Goal: Task Accomplishment & Management: Manage account settings

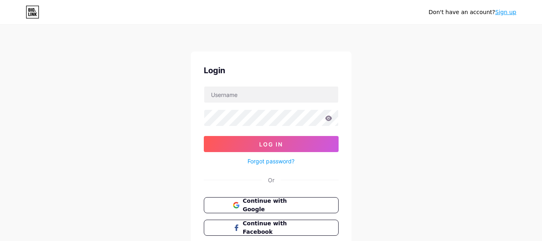
click at [277, 103] on form "Log In Forgot password?" at bounding box center [271, 126] width 135 height 80
click at [271, 97] on input "text" at bounding box center [271, 94] width 134 height 16
paste input "yourpersonalbackoffice"
type input "yourpersonalbackoffice"
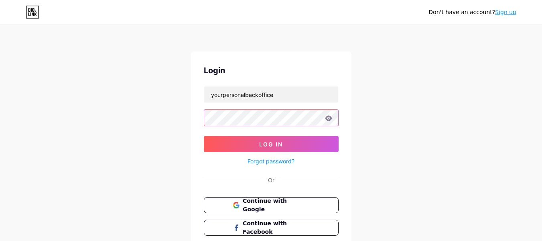
click at [204, 136] on button "Log In" at bounding box center [271, 144] width 135 height 16
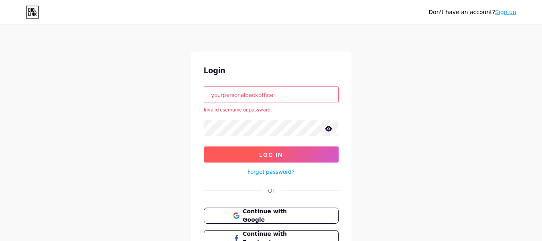
click at [271, 151] on span "Log In" at bounding box center [271, 154] width 24 height 7
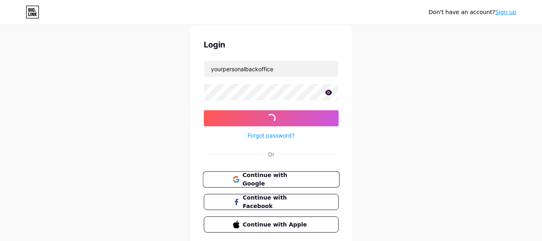
scroll to position [55, 0]
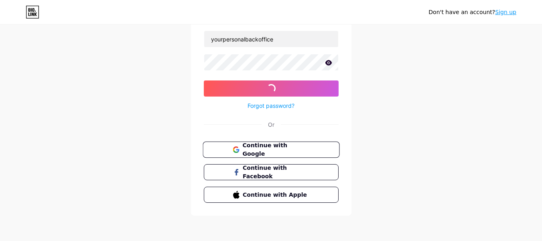
click at [286, 149] on span "Continue with Google" at bounding box center [276, 149] width 67 height 17
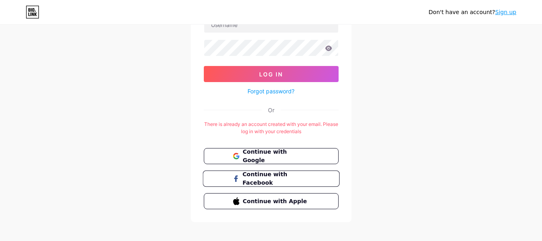
scroll to position [76, 0]
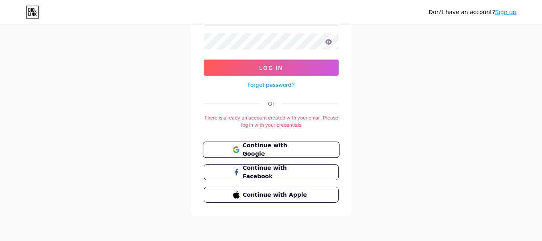
click at [279, 150] on span "Continue with Google" at bounding box center [276, 149] width 67 height 17
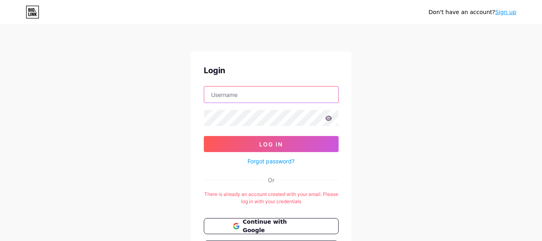
click at [254, 100] on input "text" at bounding box center [271, 94] width 134 height 16
click at [287, 97] on input "yourpersonalbackoffice" at bounding box center [271, 94] width 134 height 16
paste input "@gmail.com"
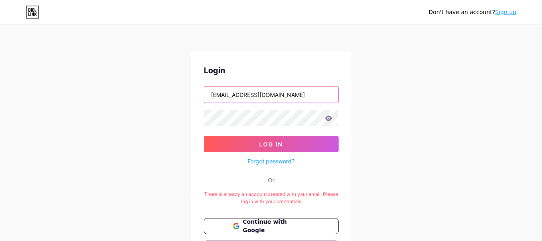
type input "yourpersonalbackoffice@gmail.com"
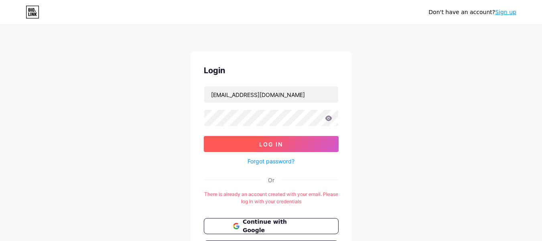
click at [302, 143] on button "Log In" at bounding box center [271, 144] width 135 height 16
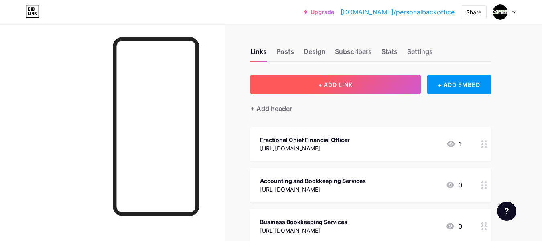
click at [349, 84] on span "+ ADD LINK" at bounding box center [335, 84] width 35 height 7
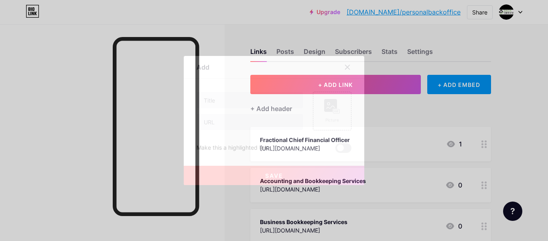
click at [257, 108] on div at bounding box center [250, 100] width 107 height 17
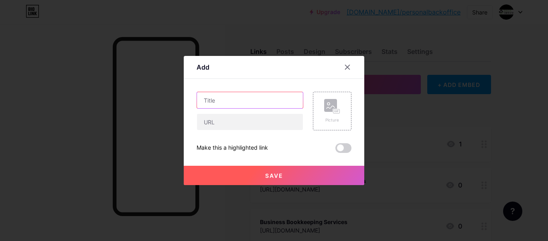
click at [257, 98] on input "text" at bounding box center [250, 100] width 106 height 16
paste input "Bookkeeping Services in Orange County"
type input "Bookkeeping Services in Orange County"
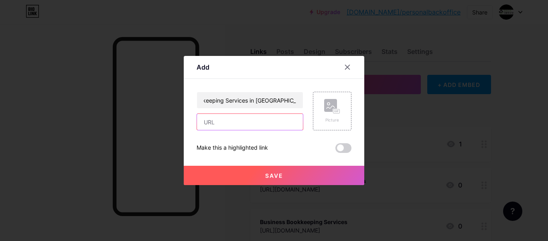
scroll to position [0, 0]
click at [245, 126] on input "text" at bounding box center [250, 122] width 106 height 16
paste input "https://app.screencast.com/5ZGwmsKZK85dW"
type input "https://app.screencast.com/5ZGwmsKZK85dW"
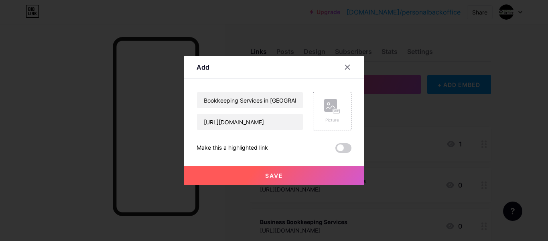
click at [256, 170] on button "Save" at bounding box center [274, 174] width 181 height 19
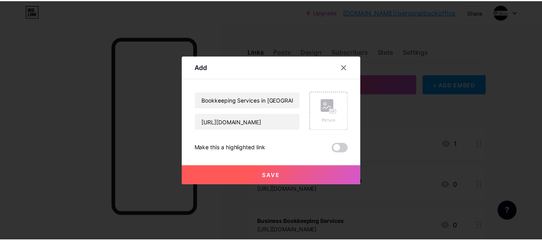
scroll to position [0, 0]
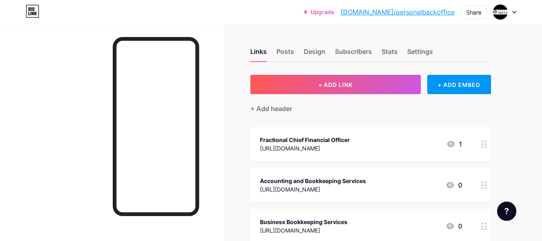
click at [399, 10] on link "bio.link/personalbackoffice" at bounding box center [398, 12] width 114 height 10
